Goal: Information Seeking & Learning: Learn about a topic

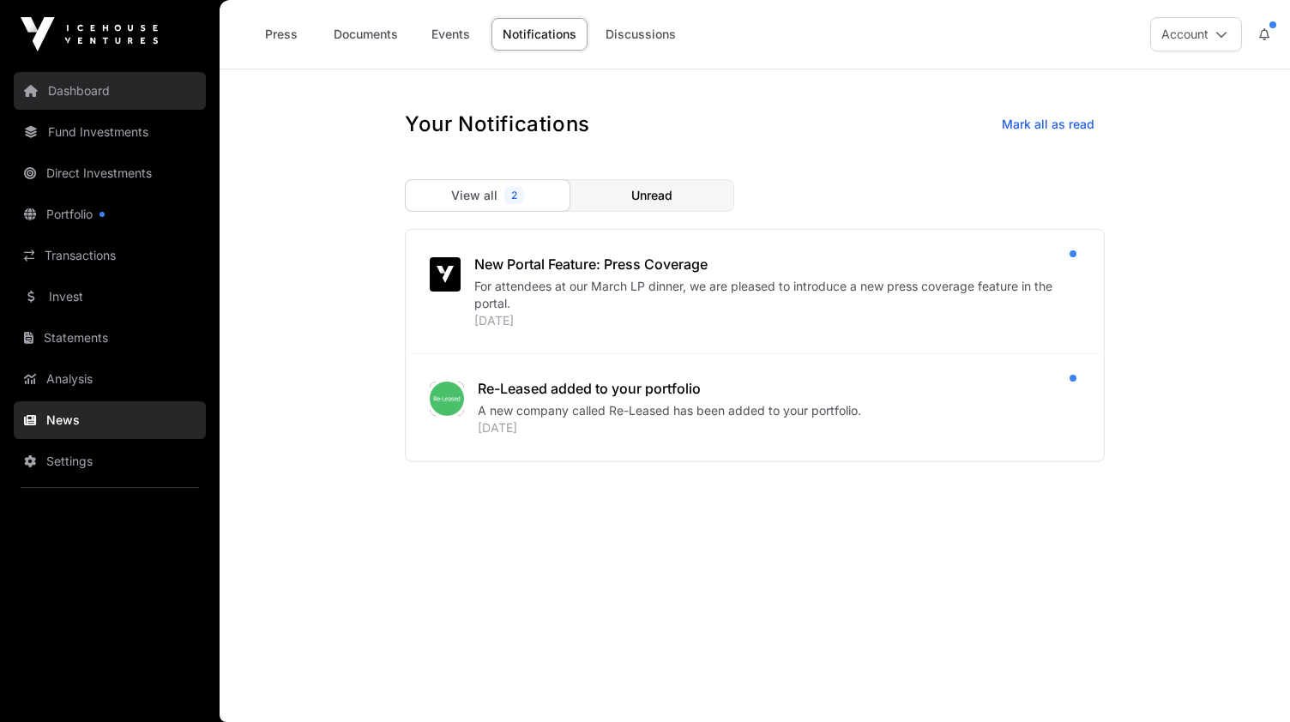
click at [88, 95] on link "Dashboard" at bounding box center [110, 91] width 192 height 38
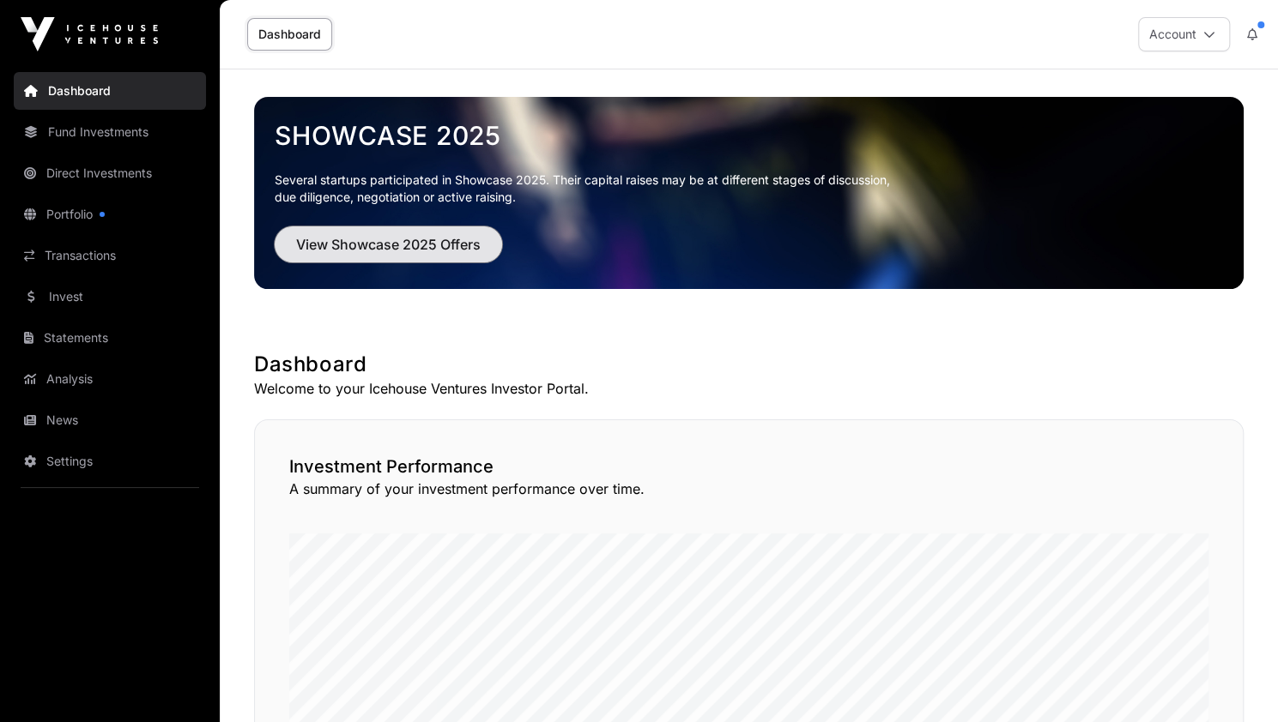
click at [390, 243] on span "View Showcase 2025 Offers" at bounding box center [388, 244] width 184 height 21
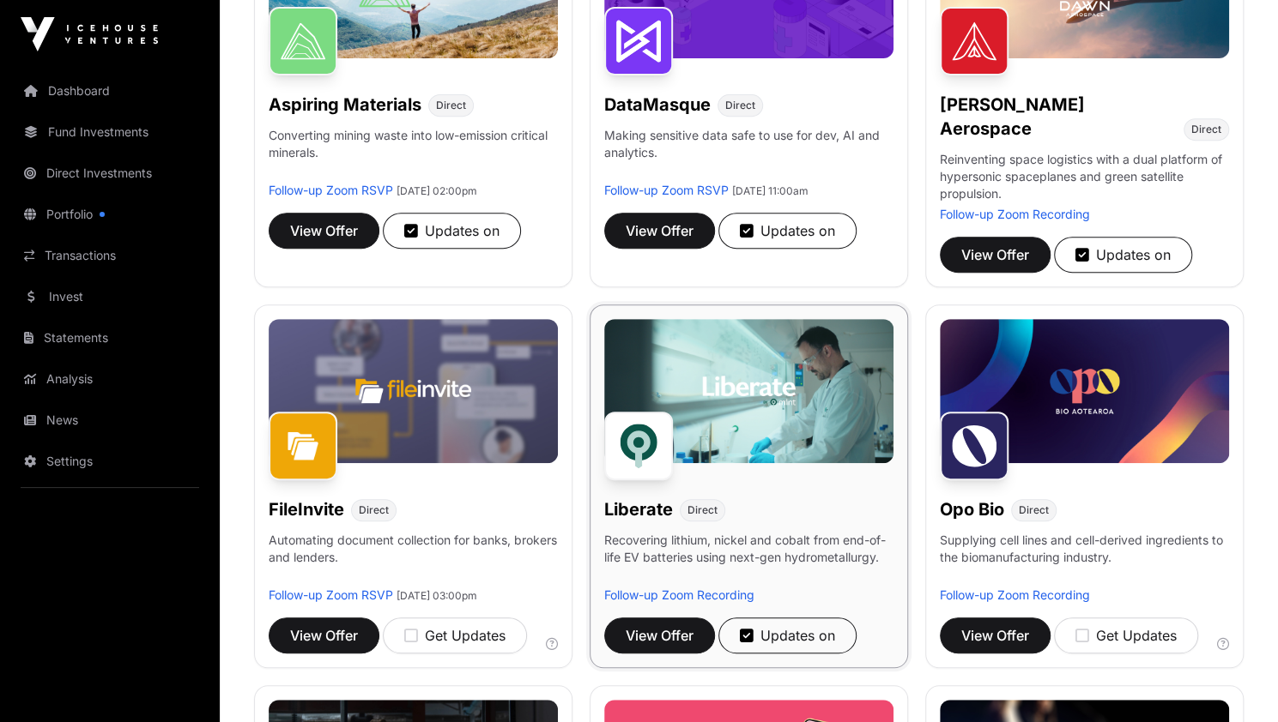
scroll to position [371, 0]
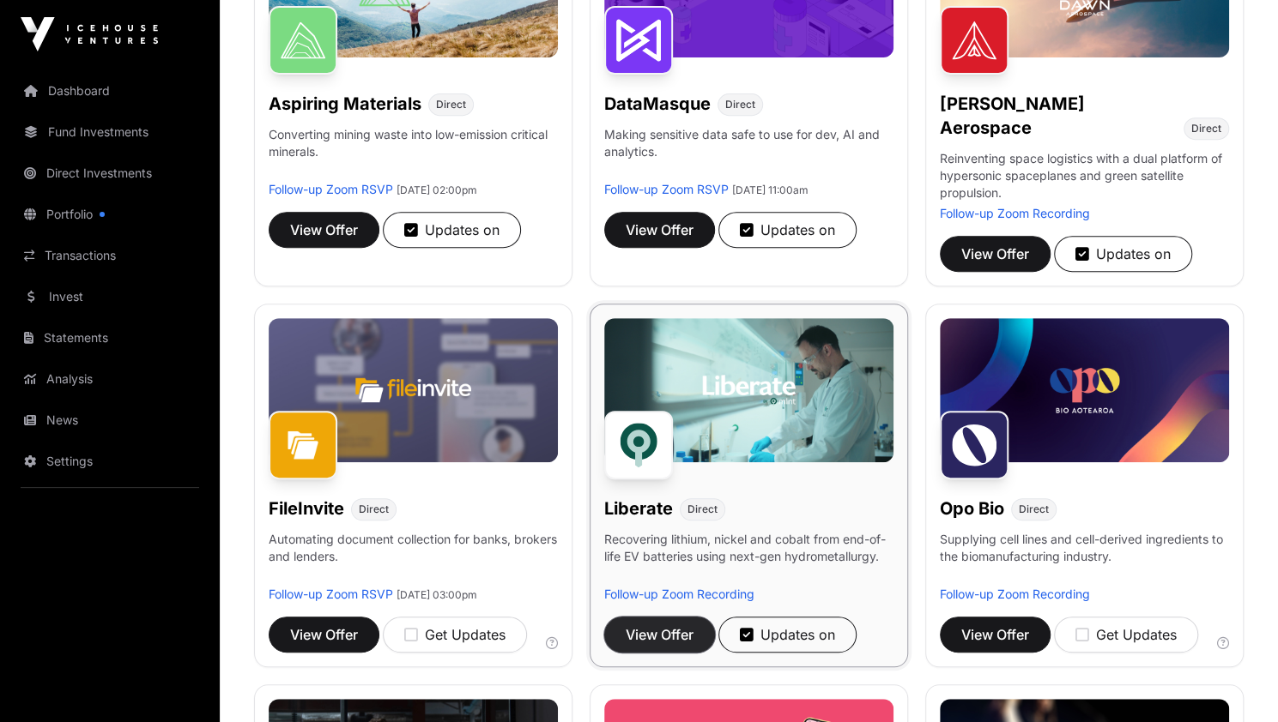
click at [668, 625] on span "View Offer" at bounding box center [659, 635] width 68 height 21
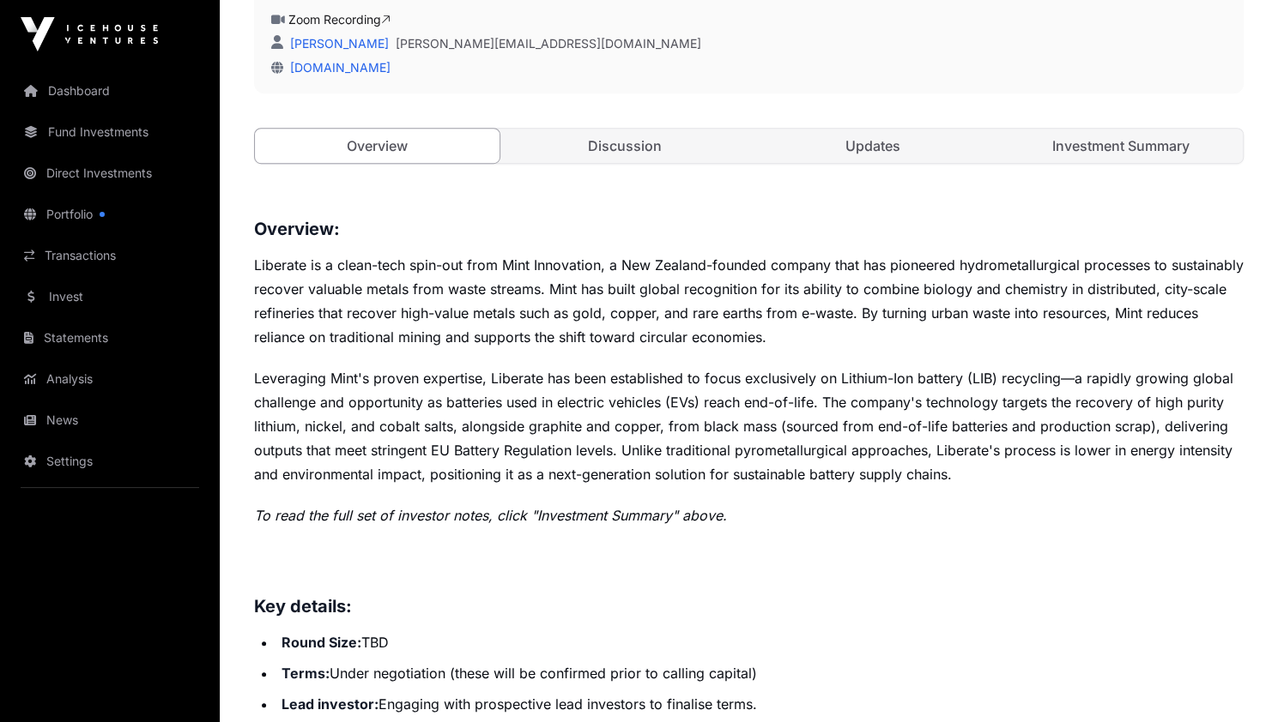
scroll to position [528, 0]
click at [628, 140] on link "Discussion" at bounding box center [625, 145] width 245 height 34
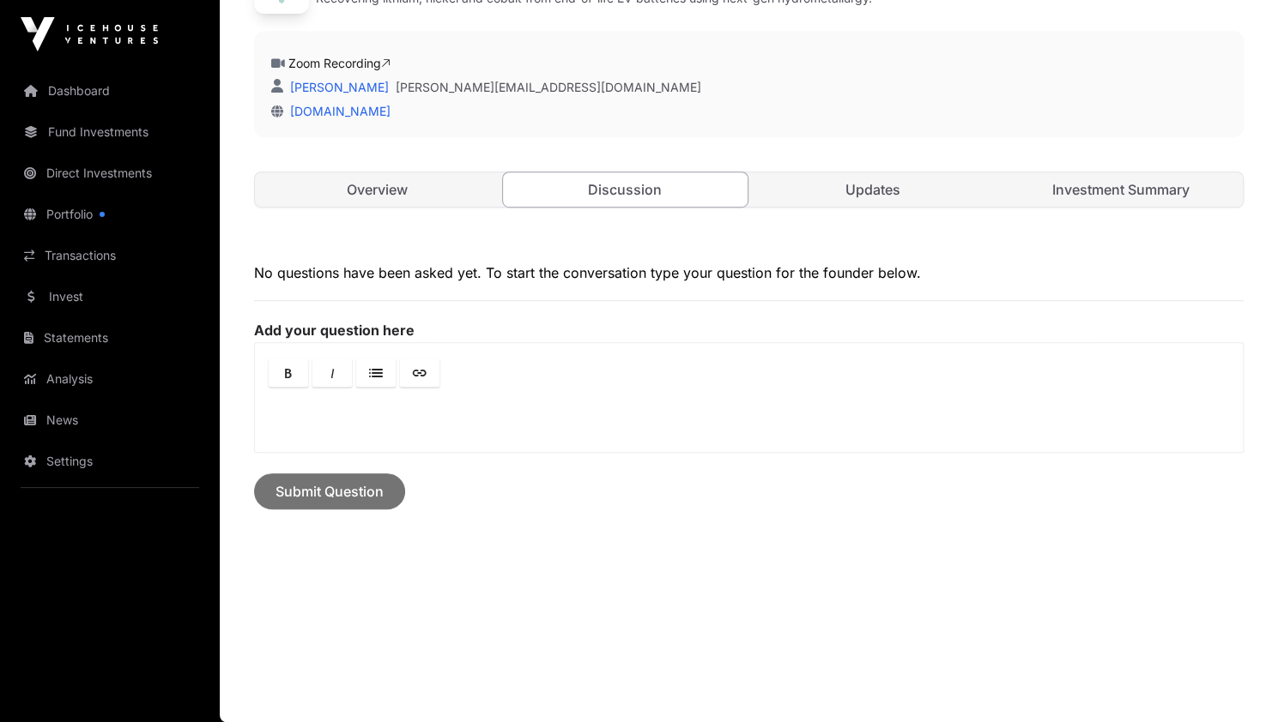
scroll to position [479, 0]
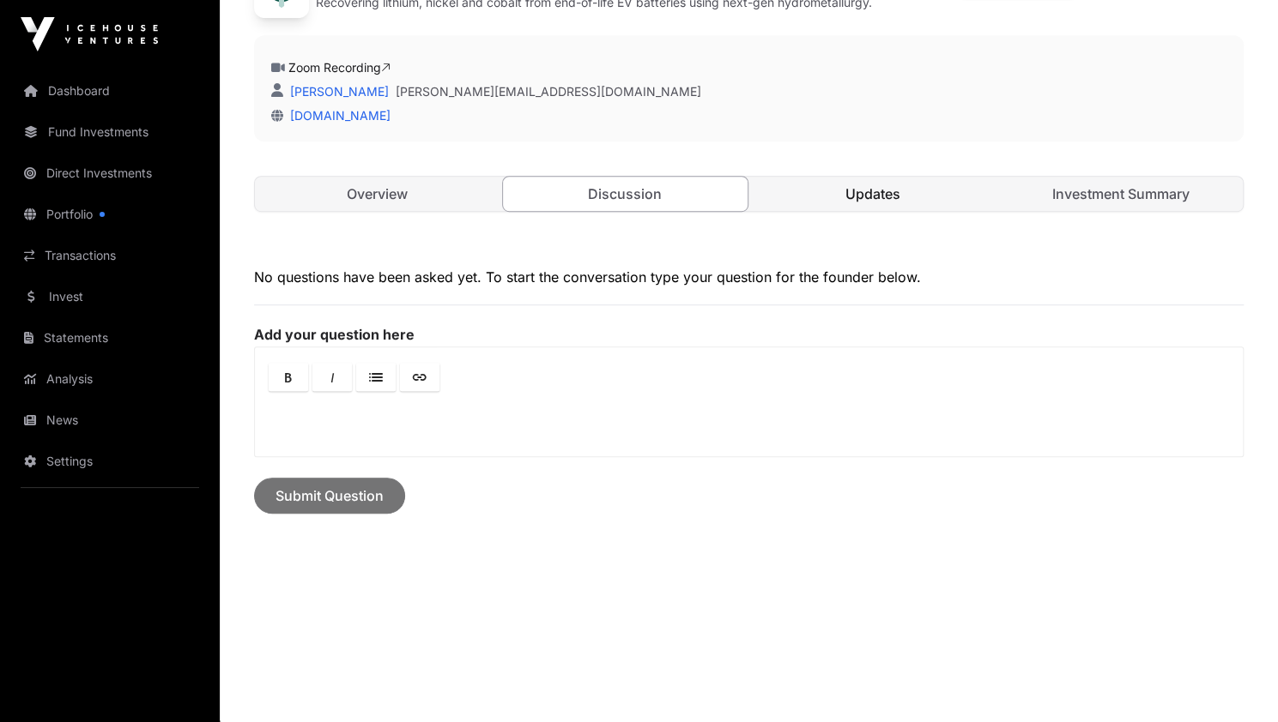
click at [868, 200] on link "Updates" at bounding box center [873, 194] width 245 height 34
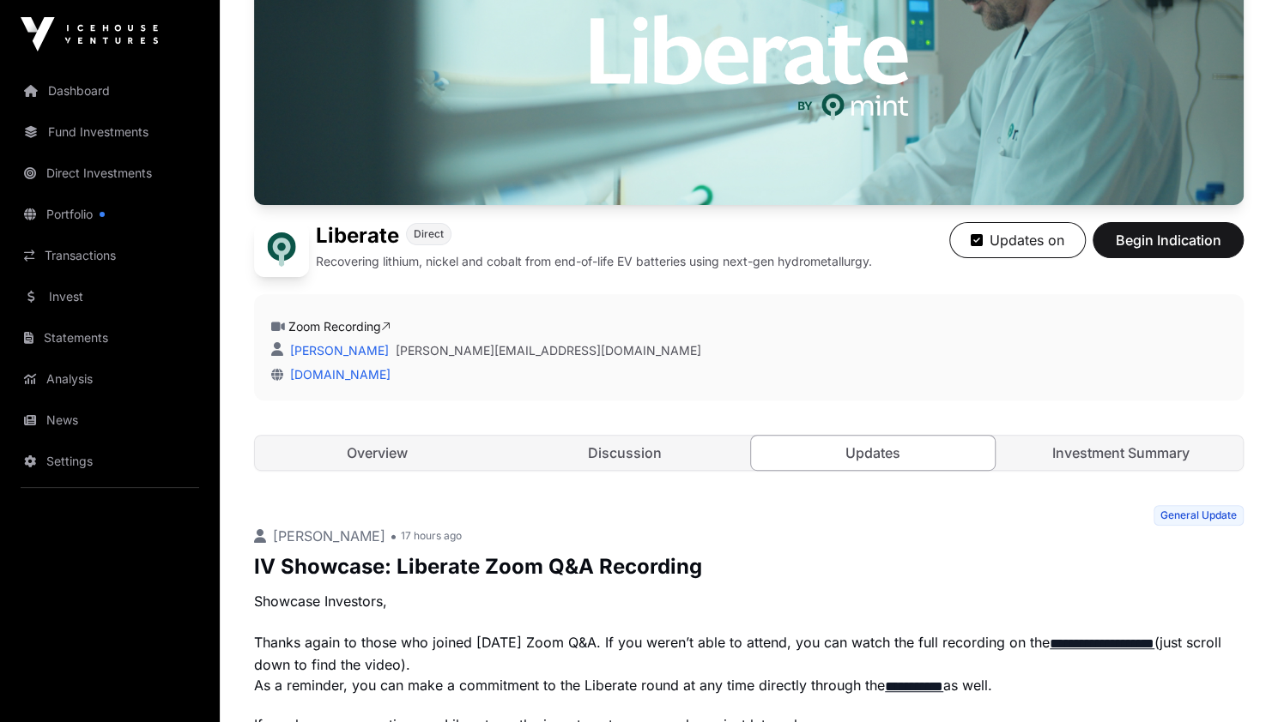
scroll to position [212, 0]
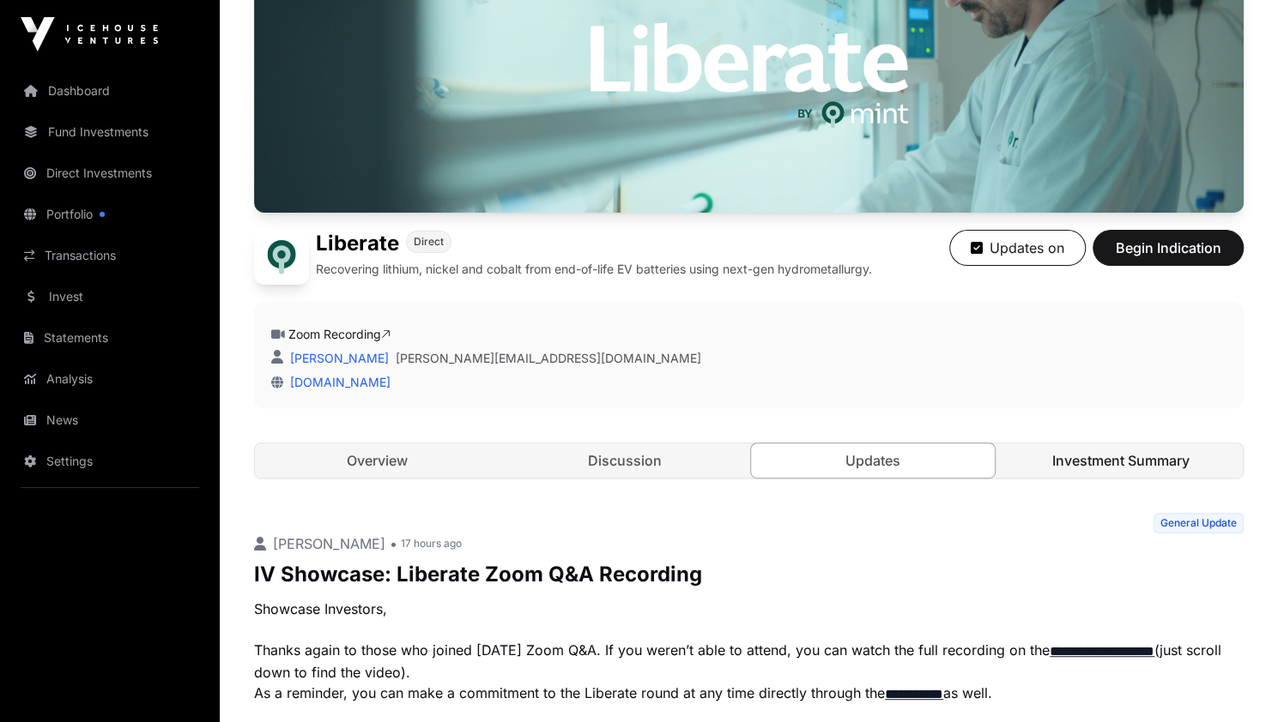
click at [1093, 456] on link "Investment Summary" at bounding box center [1120, 461] width 245 height 34
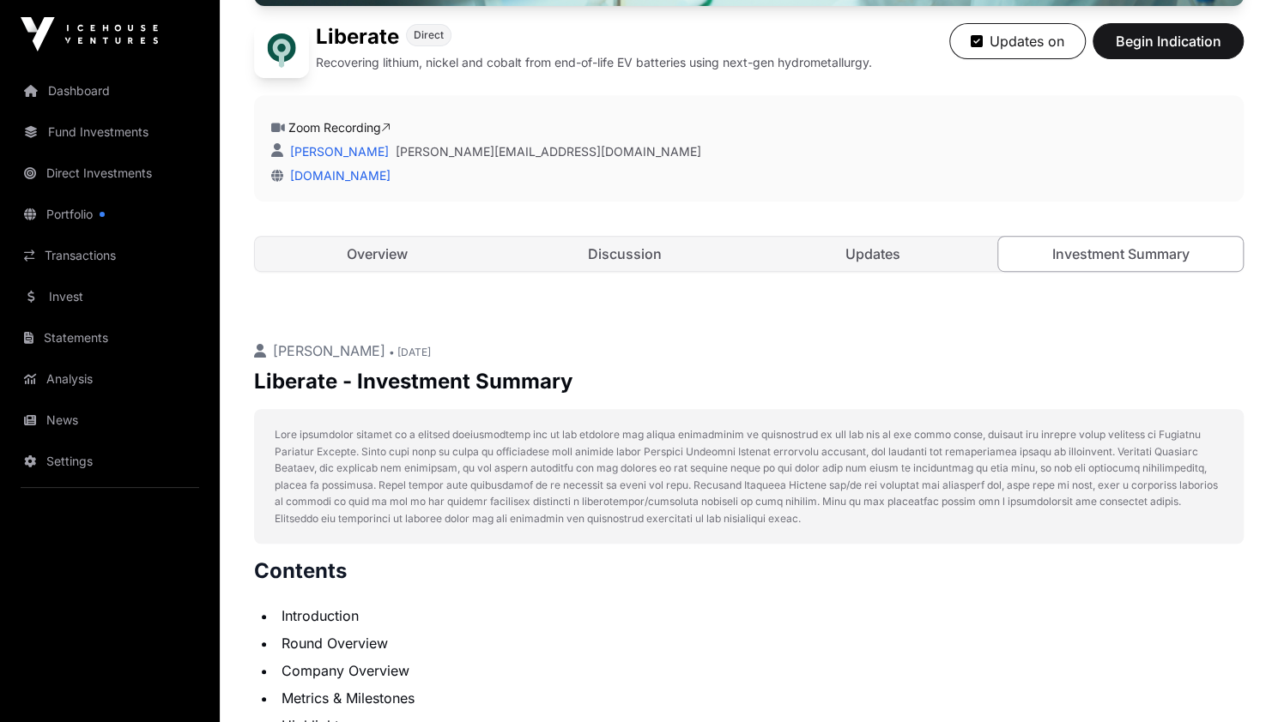
scroll to position [418, 0]
click at [863, 258] on link "Updates" at bounding box center [873, 255] width 245 height 34
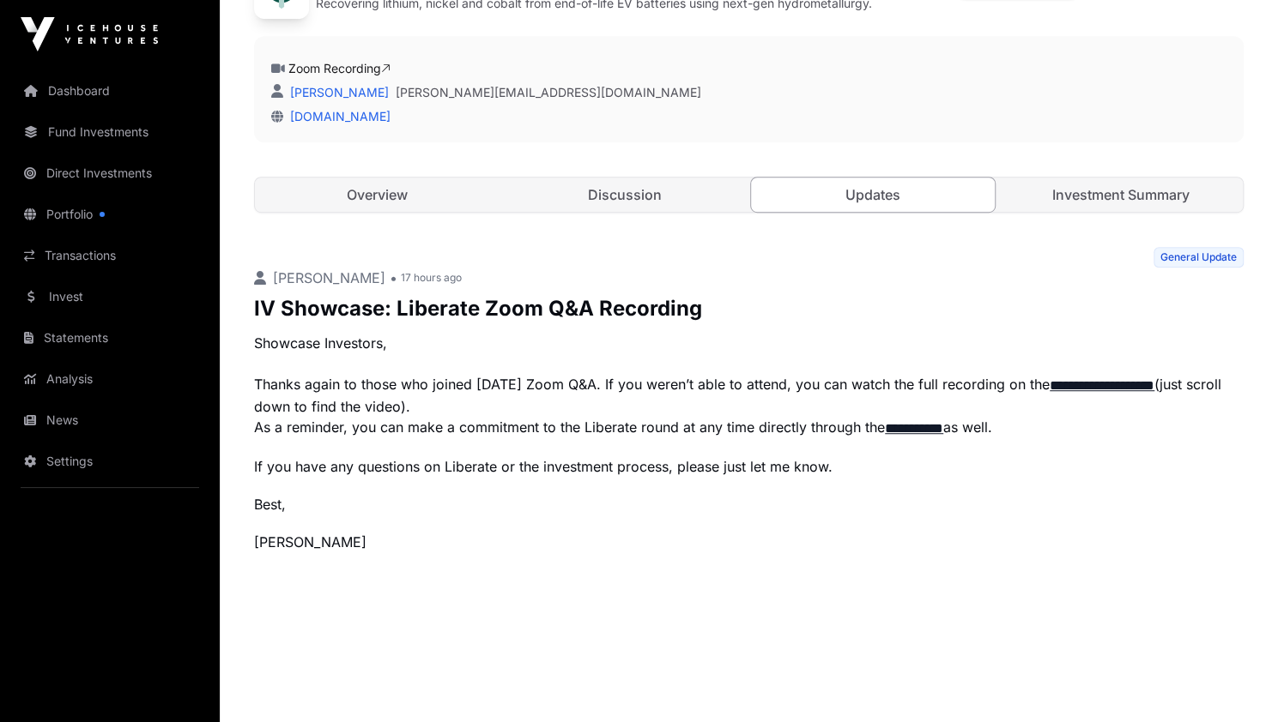
scroll to position [533, 0]
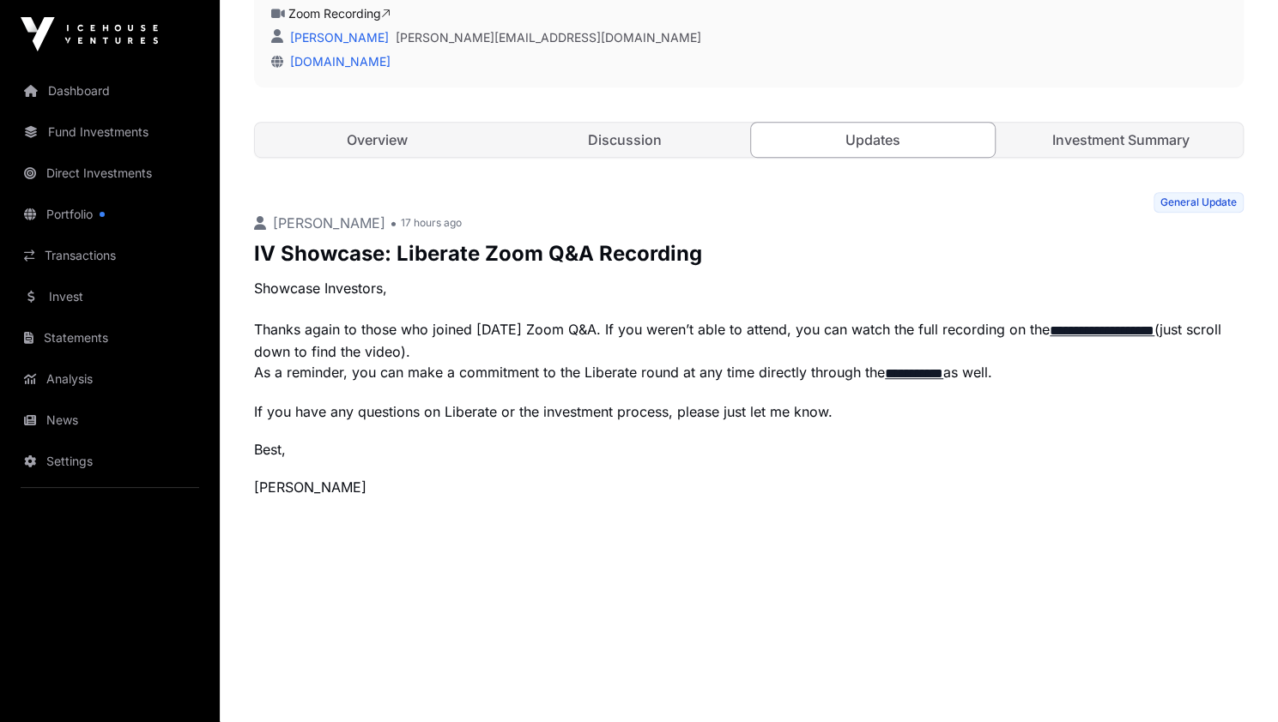
click at [1129, 325] on link "**********" at bounding box center [1101, 330] width 105 height 13
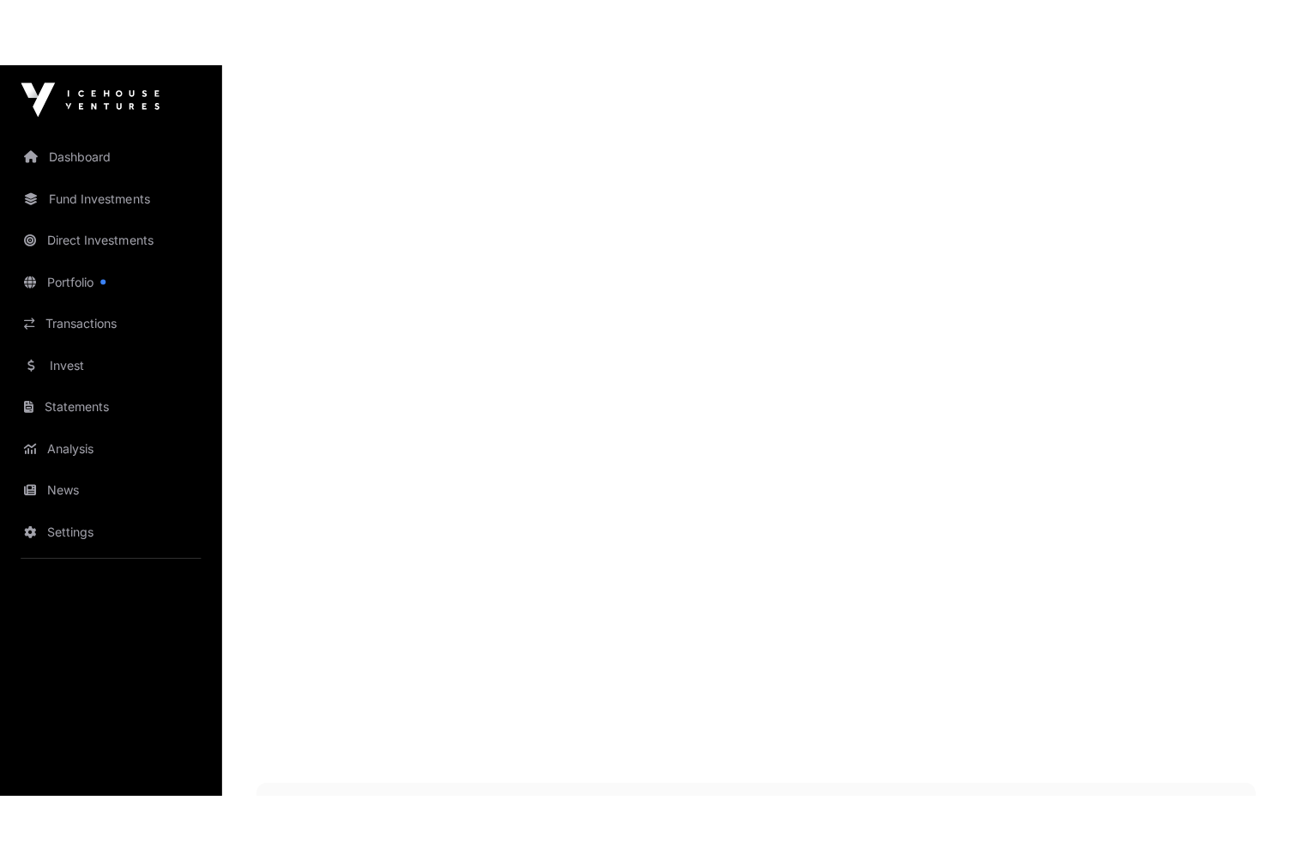
scroll to position [2681, 0]
